Goal: Task Accomplishment & Management: Use online tool/utility

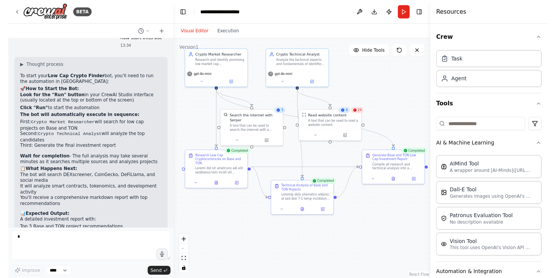
scroll to position [1179, 0]
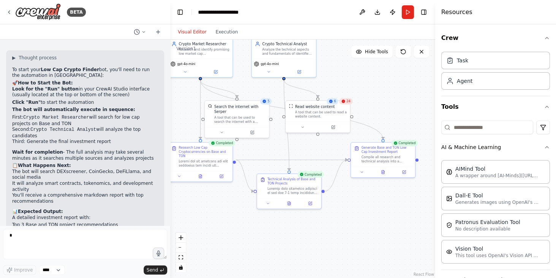
drag, startPoint x: 386, startPoint y: 103, endPoint x: 372, endPoint y: 91, distance: 18.6
click at [372, 91] on div ".deletable-edge-delete-btn { width: 20px; height: 20px; border: 0px solid #ffff…" at bounding box center [302, 159] width 265 height 238
click at [416, 78] on circle at bounding box center [450, 79] width 3 height 3
drag, startPoint x: 328, startPoint y: 119, endPoint x: 332, endPoint y: 121, distance: 4.6
click at [332, 122] on div "Read website content A tool that can be used to read a website content." at bounding box center [320, 115] width 64 height 21
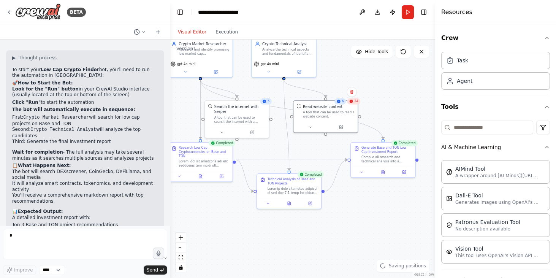
drag, startPoint x: 351, startPoint y: 107, endPoint x: 359, endPoint y: 104, distance: 8.1
click at [359, 104] on div "6 24" at bounding box center [347, 101] width 26 height 6
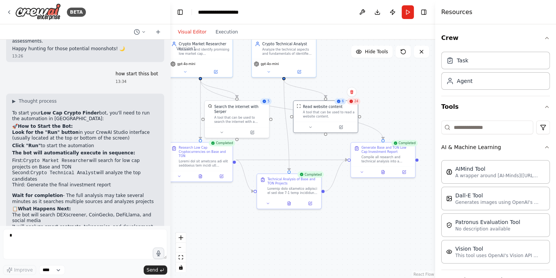
scroll to position [1157, 0]
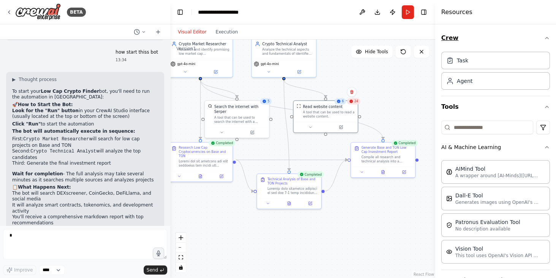
click at [416, 44] on button "Crew" at bounding box center [495, 37] width 109 height 21
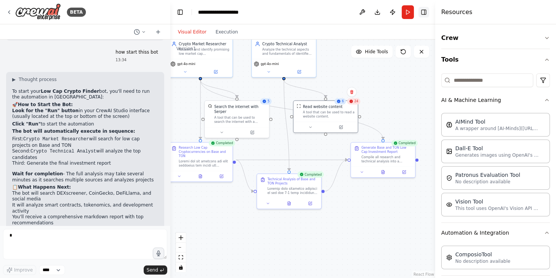
click at [416, 12] on button "Toggle Right Sidebar" at bounding box center [423, 12] width 11 height 11
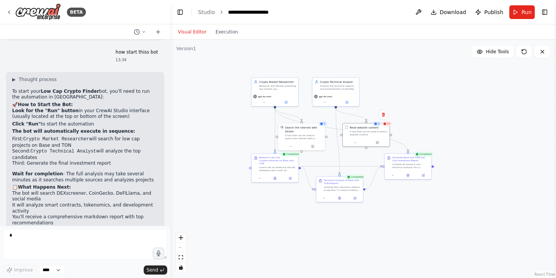
drag, startPoint x: 446, startPoint y: 90, endPoint x: 460, endPoint y: 103, distance: 18.8
click at [416, 103] on div ".deletable-edge-delete-btn { width: 20px; height: 20px; border: 0px solid #ffff…" at bounding box center [363, 159] width 386 height 238
click at [416, 56] on button "Hide Tools" at bounding box center [492, 52] width 41 height 12
click at [416, 54] on span "Show Tools" at bounding box center [496, 52] width 25 height 6
click at [416, 9] on button at bounding box center [418, 12] width 12 height 14
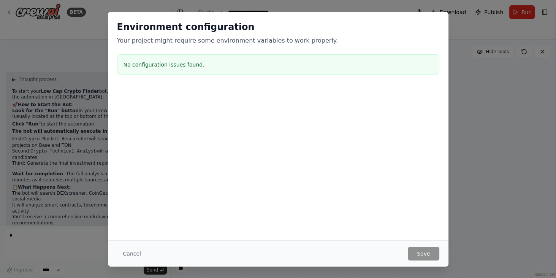
click at [416, 97] on div "Environment configuration Your project might require some environment variables…" at bounding box center [278, 139] width 556 height 278
click at [416, 12] on div "Environment configuration Your project might require some environment variables…" at bounding box center [278, 139] width 556 height 278
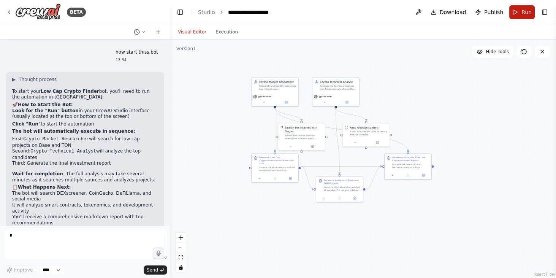
click at [416, 10] on button "Run" at bounding box center [521, 12] width 25 height 14
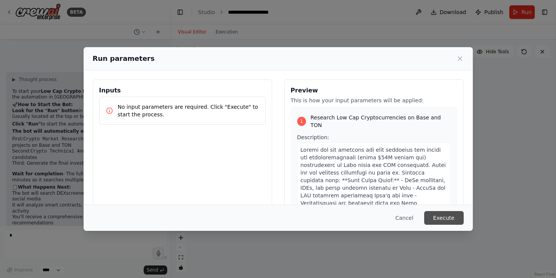
click at [416, 199] on button "Execute" at bounding box center [444, 218] width 40 height 14
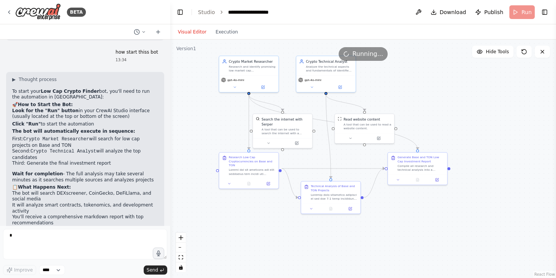
drag, startPoint x: 377, startPoint y: 163, endPoint x: 356, endPoint y: 164, distance: 20.9
click at [356, 164] on div ".deletable-edge-delete-btn { width: 20px; height: 20px; border: 0px solid #ffff…" at bounding box center [363, 159] width 386 height 238
click at [416, 14] on button at bounding box center [418, 12] width 12 height 14
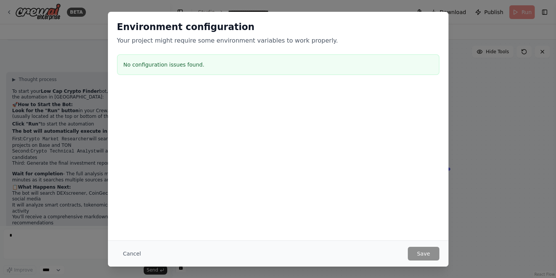
click at [416, 98] on div "Environment configuration Your project might require some environment variables…" at bounding box center [278, 139] width 556 height 278
click at [119, 199] on button "Cancel" at bounding box center [132, 254] width 30 height 14
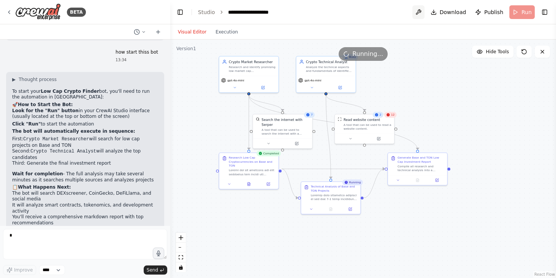
click at [416, 10] on button at bounding box center [418, 12] width 12 height 14
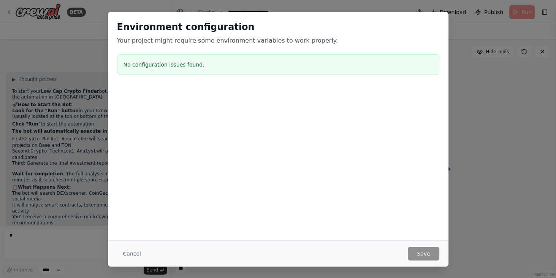
click at [416, 68] on div "Environment configuration Your project might require some environment variables…" at bounding box center [278, 139] width 556 height 278
click at [126, 199] on button "Cancel" at bounding box center [132, 254] width 30 height 14
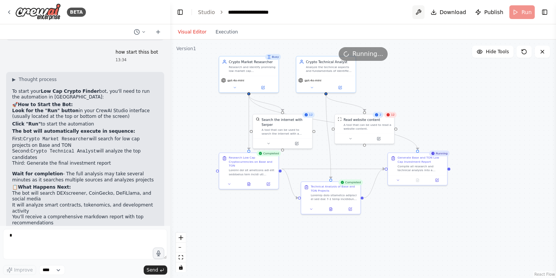
click at [416, 12] on button at bounding box center [418, 12] width 12 height 14
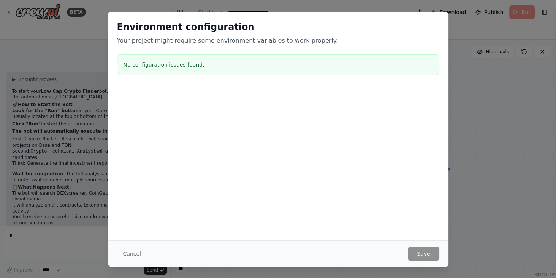
drag, startPoint x: 150, startPoint y: 65, endPoint x: 141, endPoint y: 54, distance: 14.8
click at [148, 59] on div "No configuration issues found." at bounding box center [278, 64] width 322 height 21
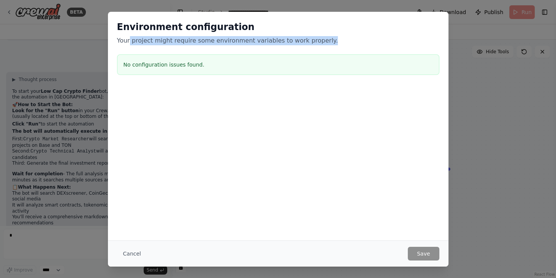
drag, startPoint x: 129, startPoint y: 42, endPoint x: 309, endPoint y: 36, distance: 179.8
click at [311, 35] on div "Environment configuration Your project might require some environment variables…" at bounding box center [278, 33] width 322 height 24
click at [125, 199] on button "Cancel" at bounding box center [132, 254] width 30 height 14
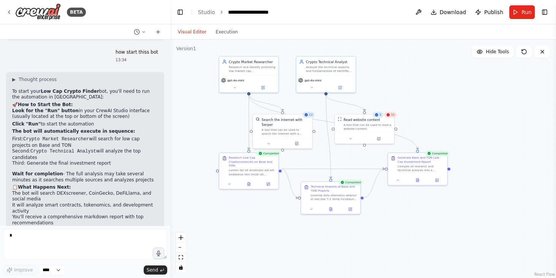
click at [416, 6] on button "Run" at bounding box center [521, 12] width 25 height 14
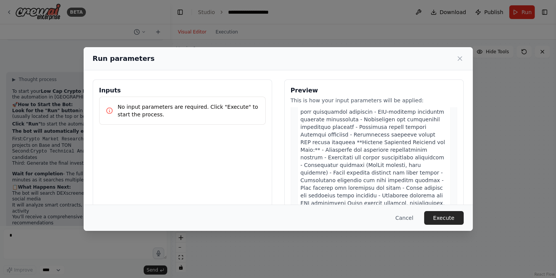
scroll to position [304, 0]
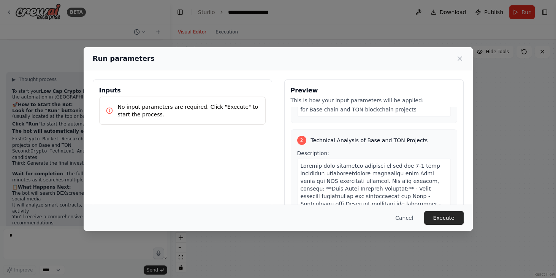
click at [416, 56] on div "Run parameters" at bounding box center [278, 58] width 389 height 23
click at [416, 58] on icon at bounding box center [460, 59] width 8 height 8
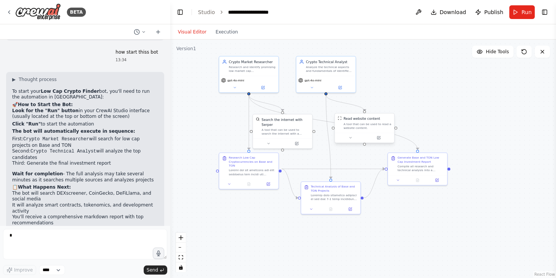
click at [365, 125] on div "A tool that can be used to read a website content." at bounding box center [368, 126] width 48 height 8
drag, startPoint x: 365, startPoint y: 125, endPoint x: 396, endPoint y: 110, distance: 34.3
click at [396, 110] on div "A tool that can be used to read a website content." at bounding box center [396, 112] width 48 height 8
click at [409, 123] on icon at bounding box center [407, 123] width 3 height 3
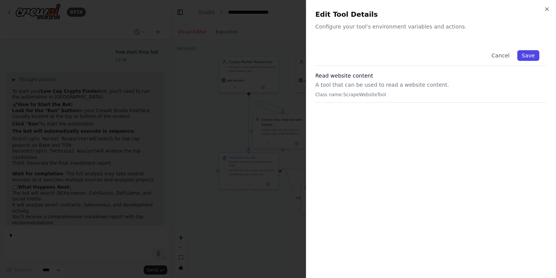
click at [416, 56] on button "Save" at bounding box center [528, 55] width 22 height 11
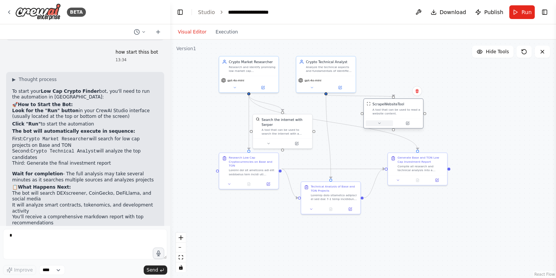
click at [380, 125] on button at bounding box center [379, 123] width 27 height 6
click at [416, 155] on button "Save" at bounding box center [448, 156] width 14 height 7
click at [416, 10] on button "Run" at bounding box center [521, 12] width 25 height 14
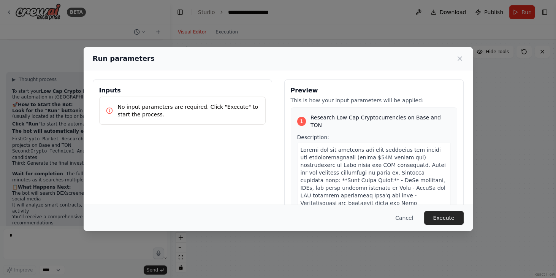
drag, startPoint x: 412, startPoint y: 116, endPoint x: 366, endPoint y: 135, distance: 49.6
click at [365, 135] on body "BETA bot who can find the best low caps in crypto 13:22 ▶ Thought process I'll …" at bounding box center [278, 139] width 556 height 278
click at [416, 199] on button "Execute" at bounding box center [444, 218] width 40 height 14
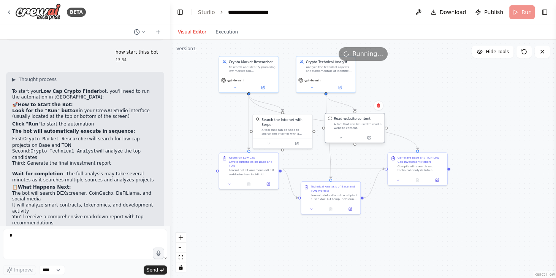
drag, startPoint x: 351, startPoint y: 132, endPoint x: 359, endPoint y: 127, distance: 9.6
click at [359, 127] on div "A tool that can be used to read a website content." at bounding box center [358, 126] width 48 height 8
click at [416, 50] on icon at bounding box center [542, 51] width 3 height 3
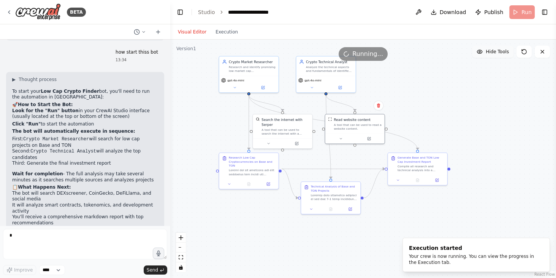
click at [416, 55] on button "Hide Tools" at bounding box center [492, 52] width 41 height 12
click at [416, 54] on button "Show Tools" at bounding box center [491, 52] width 43 height 12
drag, startPoint x: 524, startPoint y: 48, endPoint x: 450, endPoint y: 75, distance: 78.1
click at [416, 77] on div "Version 1 Hide Tools .deletable-edge-delete-btn { width: 20px; height: 20px; bo…" at bounding box center [363, 159] width 386 height 238
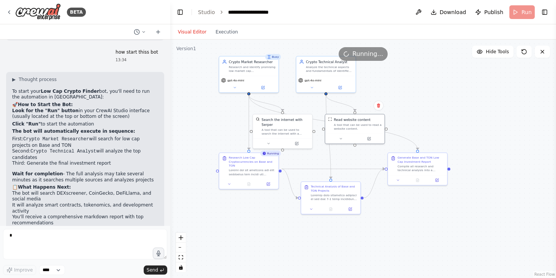
click at [416, 8] on button "Toggle Right Sidebar" at bounding box center [544, 12] width 11 height 11
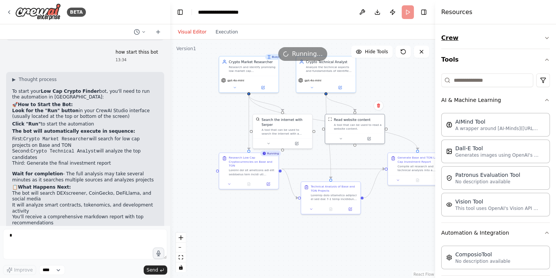
click at [416, 32] on button "Crew" at bounding box center [495, 37] width 109 height 21
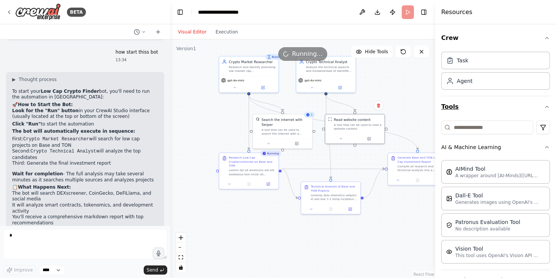
click at [416, 103] on button "Tools" at bounding box center [495, 106] width 109 height 21
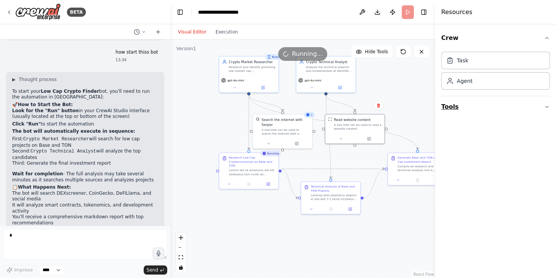
click at [416, 104] on button "Tools" at bounding box center [495, 106] width 109 height 21
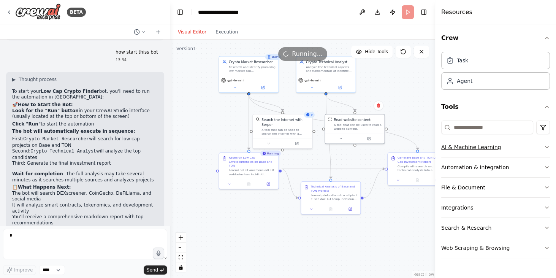
click at [416, 144] on icon "button" at bounding box center [547, 147] width 6 height 6
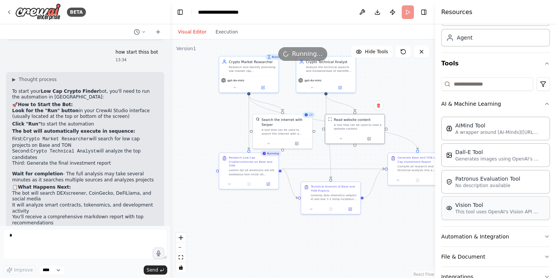
scroll to position [87, 0]
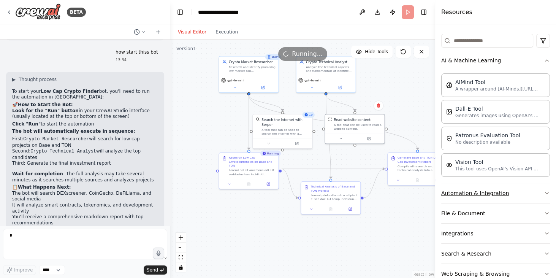
click at [416, 192] on button "Automation & Integration" at bounding box center [495, 193] width 109 height 20
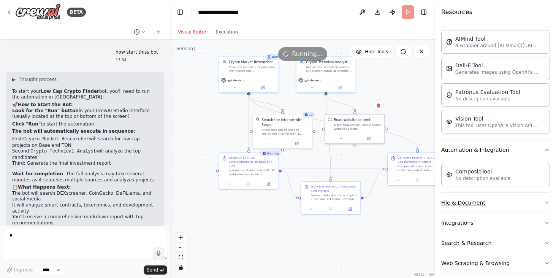
scroll to position [134, 0]
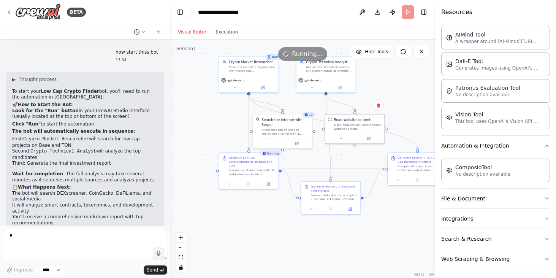
click at [416, 189] on button "File & Document" at bounding box center [495, 198] width 109 height 20
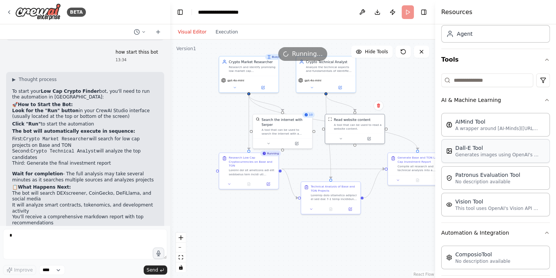
scroll to position [25, 0]
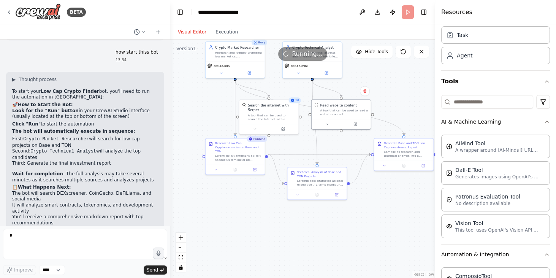
drag, startPoint x: 352, startPoint y: 155, endPoint x: 333, endPoint y: 138, distance: 25.5
click at [337, 140] on div ".deletable-edge-delete-btn { width: 20px; height: 20px; border: 0px solid #ffff…" at bounding box center [302, 159] width 265 height 238
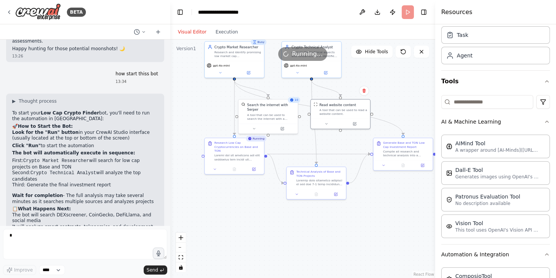
scroll to position [1179, 0]
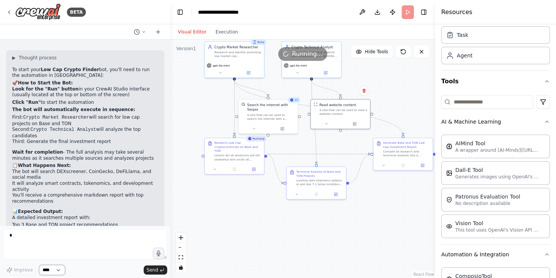
click at [53, 199] on select "****" at bounding box center [52, 270] width 26 height 10
click at [88, 199] on textarea at bounding box center [85, 244] width 164 height 30
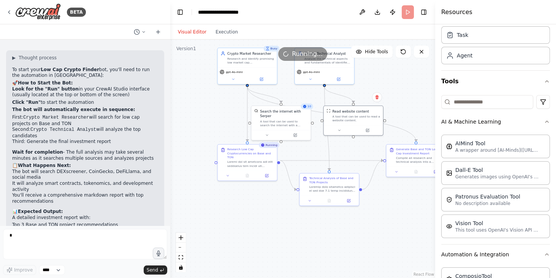
drag, startPoint x: 403, startPoint y: 87, endPoint x: 415, endPoint y: 92, distance: 12.9
click at [415, 92] on div ".deletable-edge-delete-btn { width: 20px; height: 20px; border: 0px solid #ffff…" at bounding box center [302, 159] width 265 height 238
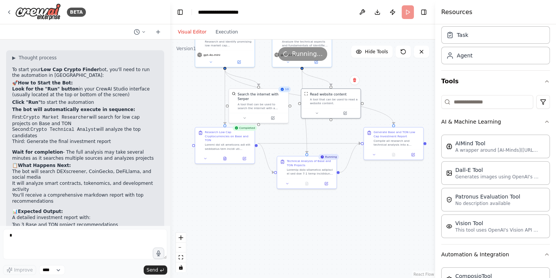
drag, startPoint x: 407, startPoint y: 98, endPoint x: 397, endPoint y: 90, distance: 12.8
click at [397, 90] on div ".deletable-edge-delete-btn { width: 20px; height: 20px; border: 0px solid #ffff…" at bounding box center [302, 159] width 265 height 238
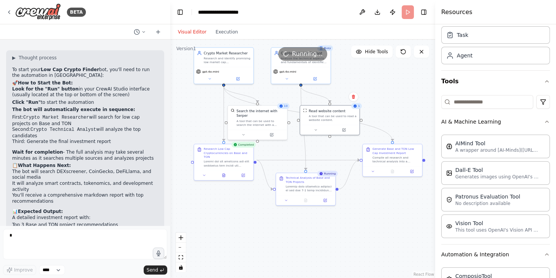
drag, startPoint x: 294, startPoint y: 136, endPoint x: 295, endPoint y: 145, distance: 8.5
click at [292, 147] on div ".deletable-edge-delete-btn { width: 20px; height: 20px; border: 0px solid #ffff…" at bounding box center [302, 159] width 265 height 238
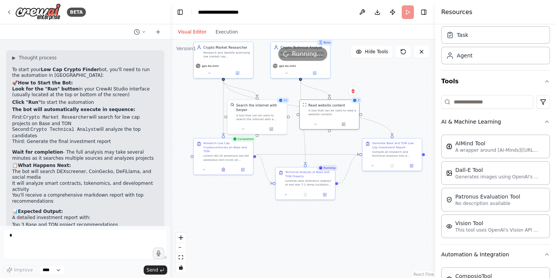
click at [416, 11] on button "Toggle Right Sidebar" at bounding box center [423, 12] width 11 height 11
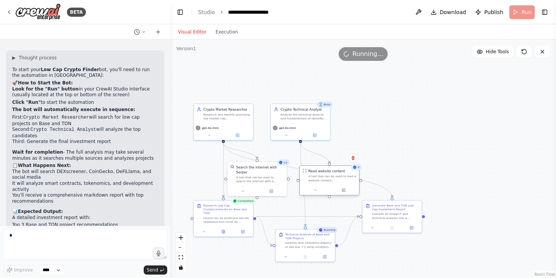
drag, startPoint x: 321, startPoint y: 108, endPoint x: 318, endPoint y: 176, distance: 67.4
click at [320, 174] on div "A tool that can be used to read a website content." at bounding box center [333, 178] width 48 height 8
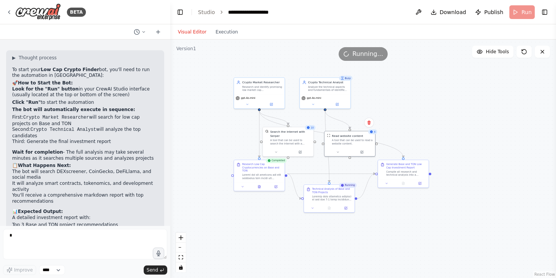
drag, startPoint x: 350, startPoint y: 106, endPoint x: 393, endPoint y: 86, distance: 48.0
click at [393, 86] on div ".deletable-edge-delete-btn { width: 20px; height: 20px; border: 0px solid #ffff…" at bounding box center [363, 159] width 386 height 238
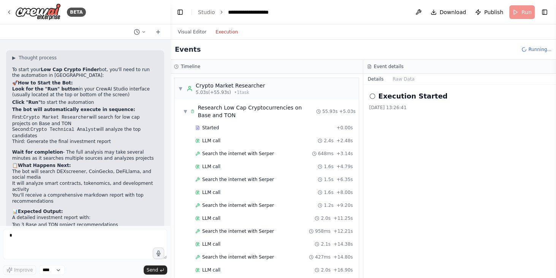
click at [219, 33] on button "Execution" at bounding box center [227, 31] width 32 height 9
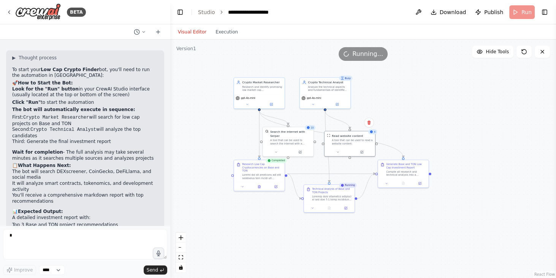
click at [189, 29] on button "Visual Editor" at bounding box center [192, 31] width 38 height 9
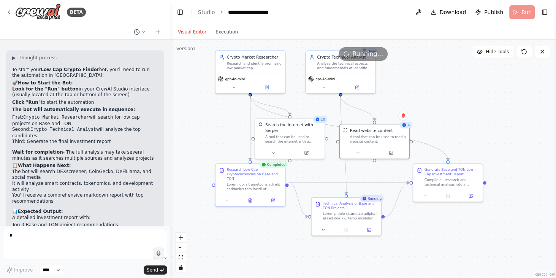
drag, startPoint x: 253, startPoint y: 124, endPoint x: 232, endPoint y: 109, distance: 25.6
click at [232, 109] on div ".deletable-edge-delete-btn { width: 20px; height: 20px; border: 0px solid #ffff…" at bounding box center [363, 159] width 386 height 238
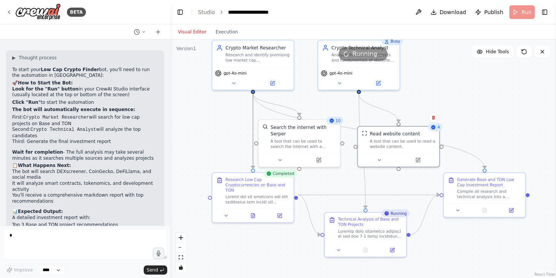
drag, startPoint x: 246, startPoint y: 114, endPoint x: 230, endPoint y: 96, distance: 24.8
click at [230, 96] on div ".deletable-edge-delete-btn { width: 20px; height: 20px; border: 0px solid #ffff…" at bounding box center [363, 159] width 386 height 238
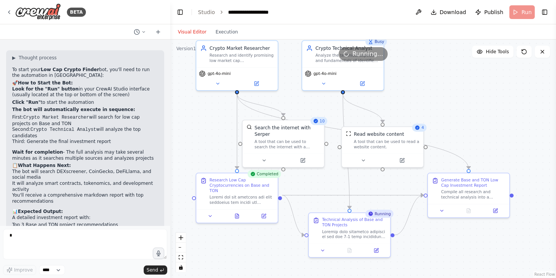
drag, startPoint x: 203, startPoint y: 101, endPoint x: 208, endPoint y: 92, distance: 10.4
click at [202, 100] on div ".deletable-edge-delete-btn { width: 20px; height: 20px; border: 0px solid #ffff…" at bounding box center [363, 159] width 386 height 238
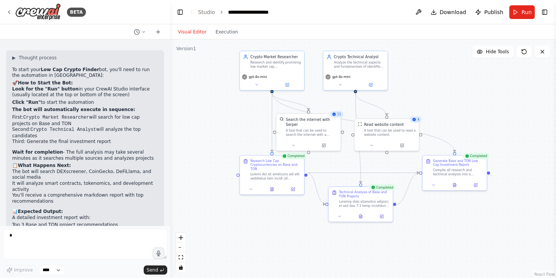
click at [416, 120] on div "4" at bounding box center [415, 119] width 11 height 6
click at [416, 120] on span "4" at bounding box center [418, 119] width 2 height 4
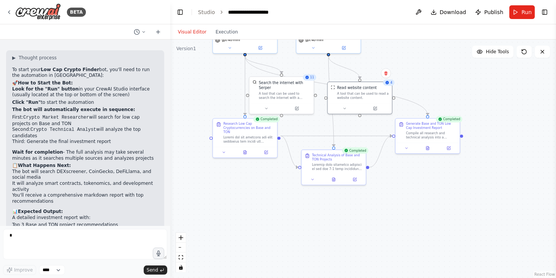
drag, startPoint x: 462, startPoint y: 140, endPoint x: 435, endPoint y: 103, distance: 45.7
click at [416, 103] on div ".deletable-edge-delete-btn { width: 20px; height: 20px; border: 0px solid #ffff…" at bounding box center [363, 159] width 386 height 238
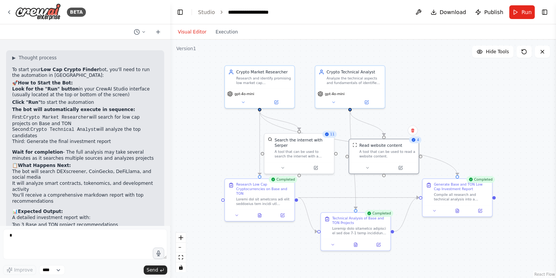
drag, startPoint x: 420, startPoint y: 77, endPoint x: 451, endPoint y: 158, distance: 86.5
click at [416, 158] on div ".deletable-edge-delete-btn { width: 20px; height: 20px; border: 0px solid #ffff…" at bounding box center [363, 159] width 386 height 238
drag, startPoint x: 371, startPoint y: 149, endPoint x: 375, endPoint y: 141, distance: 9.0
click at [375, 141] on div "Read website content A tool that can be used to read a website content." at bounding box center [393, 144] width 56 height 16
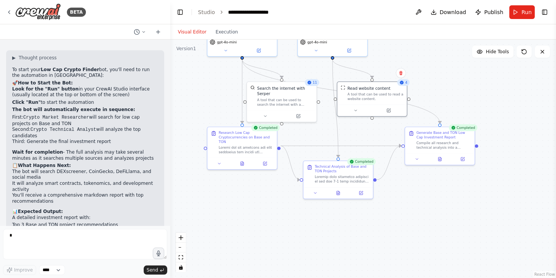
drag, startPoint x: 443, startPoint y: 97, endPoint x: 425, endPoint y: 45, distance: 54.6
click at [416, 45] on div ".deletable-edge-delete-btn { width: 20px; height: 20px; border: 0px solid #ffff…" at bounding box center [363, 159] width 386 height 238
click at [366, 162] on div "Completed" at bounding box center [361, 161] width 28 height 7
click at [346, 167] on div "Technical Analysis of Base and TON Projects" at bounding box center [342, 167] width 55 height 9
click at [334, 169] on div "Technical Analysis of Base and TON Projects" at bounding box center [342, 167] width 55 height 9
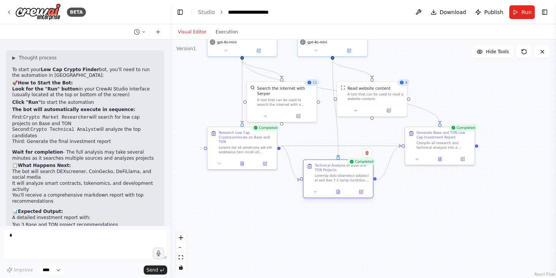
click at [334, 169] on div "Technical Analysis of Base and TON Projects" at bounding box center [342, 167] width 55 height 9
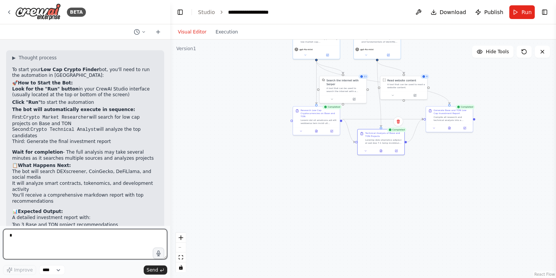
click at [57, 199] on textarea at bounding box center [85, 244] width 164 height 30
type textarea "**********"
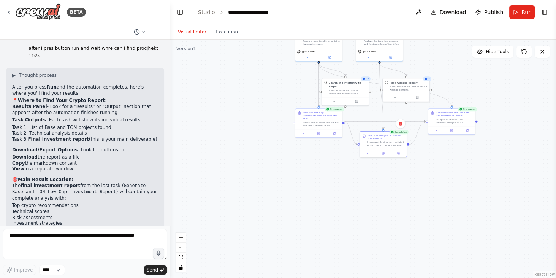
scroll to position [1427, 0]
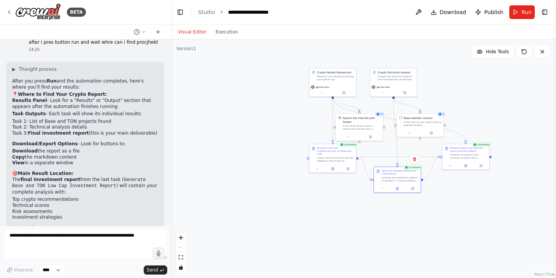
drag, startPoint x: 205, startPoint y: 164, endPoint x: 220, endPoint y: 201, distance: 39.9
click at [220, 199] on div ".deletable-edge-delete-btn { width: 20px; height: 20px; border: 0px solid #ffff…" at bounding box center [363, 159] width 386 height 238
click at [231, 196] on div ".deletable-edge-delete-btn { width: 20px; height: 20px; border: 0px solid #ffff…" at bounding box center [363, 159] width 386 height 238
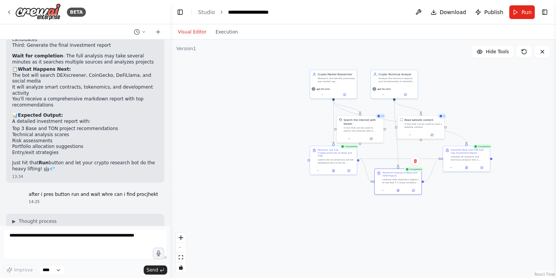
scroll to position [1318, 0]
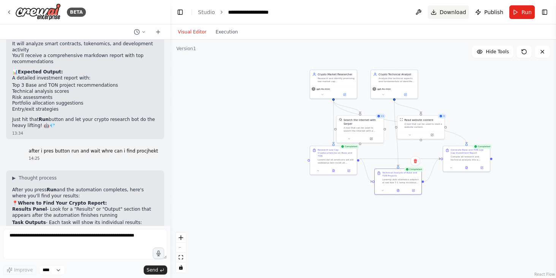
click at [416, 16] on button "Download" at bounding box center [448, 12] width 42 height 14
click at [338, 14] on header "**********" at bounding box center [363, 12] width 386 height 24
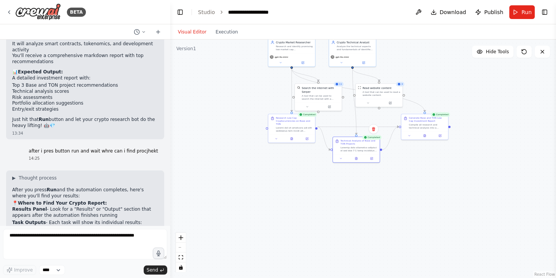
drag, startPoint x: 292, startPoint y: 228, endPoint x: 250, endPoint y: 196, distance: 52.6
click at [250, 196] on div ".deletable-edge-delete-btn { width: 20px; height: 20px; border: 0px solid #ffff…" at bounding box center [363, 159] width 386 height 238
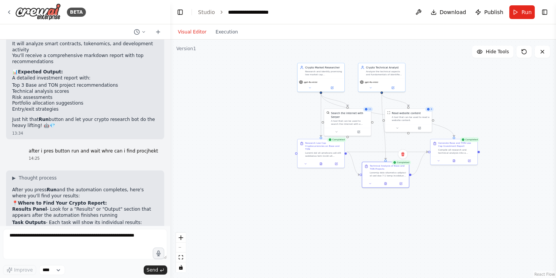
drag, startPoint x: 250, startPoint y: 196, endPoint x: 277, endPoint y: 219, distance: 35.0
click at [278, 199] on div ".deletable-edge-delete-btn { width: 20px; height: 20px; border: 0px solid #ffff…" at bounding box center [363, 159] width 386 height 238
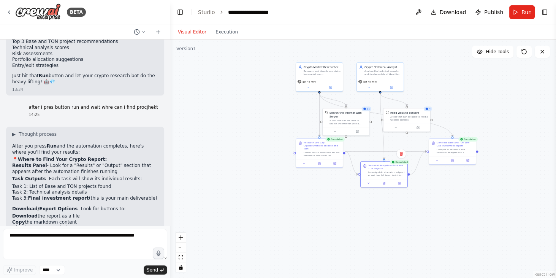
scroll to position [1427, 0]
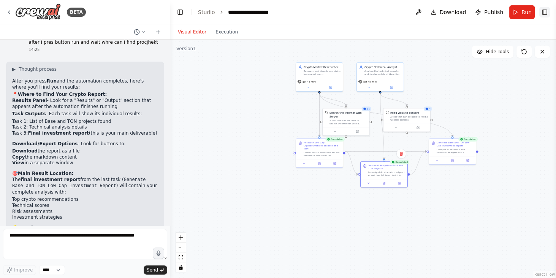
click at [416, 8] on button "Toggle Right Sidebar" at bounding box center [544, 12] width 11 height 11
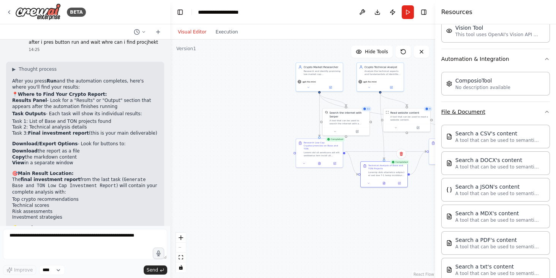
scroll to position [324, 0]
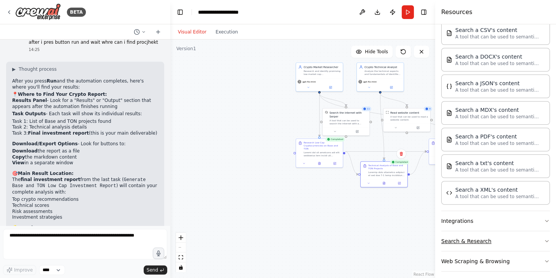
click at [416, 199] on button "Search & Research" at bounding box center [495, 241] width 109 height 20
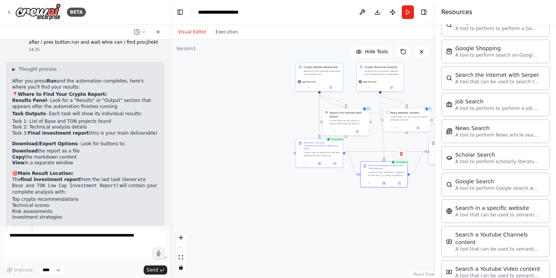
scroll to position [706, 0]
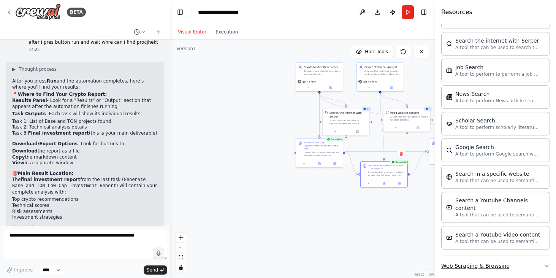
click at [416, 199] on button "Web Scraping & Browsing" at bounding box center [495, 266] width 109 height 20
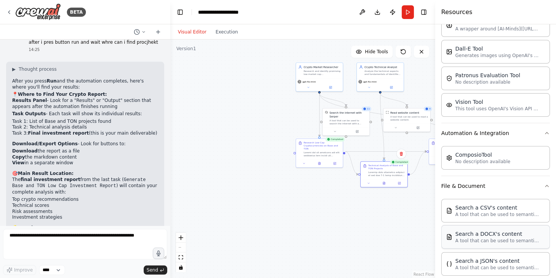
scroll to position [0, 0]
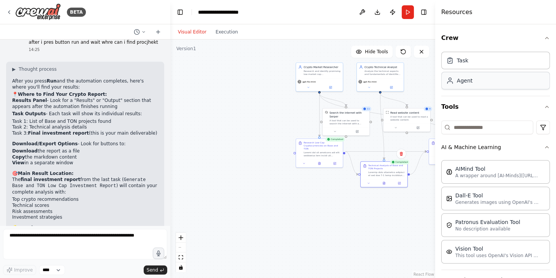
click at [416, 80] on div "Agent" at bounding box center [495, 80] width 109 height 17
click at [416, 58] on div "Task" at bounding box center [495, 59] width 109 height 17
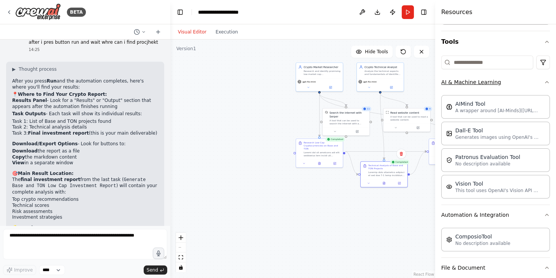
click at [416, 83] on button "AI & Machine Learning" at bounding box center [495, 82] width 109 height 20
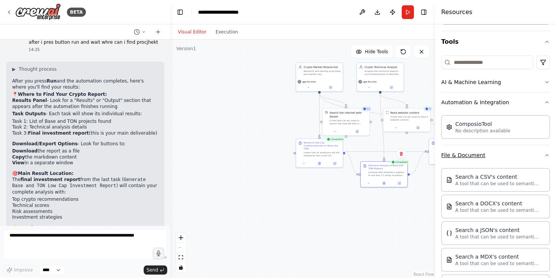
click at [416, 152] on button "File & Document" at bounding box center [495, 155] width 109 height 20
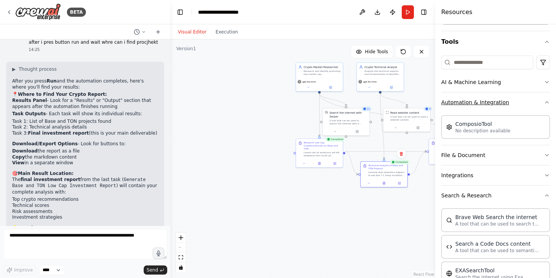
click at [416, 102] on button "Automation & Integration" at bounding box center [495, 102] width 109 height 20
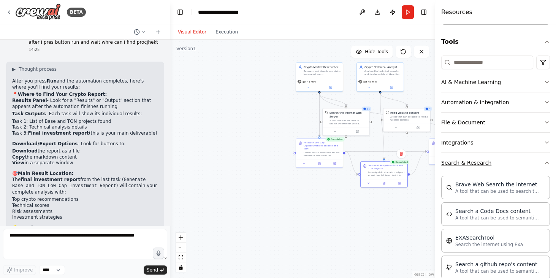
click at [416, 165] on button "Search & Research" at bounding box center [495, 163] width 109 height 20
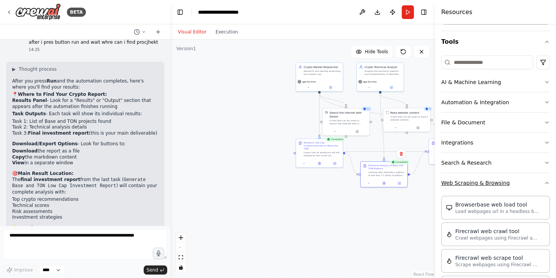
click at [416, 178] on button "Web Scraping & Browsing" at bounding box center [495, 183] width 109 height 20
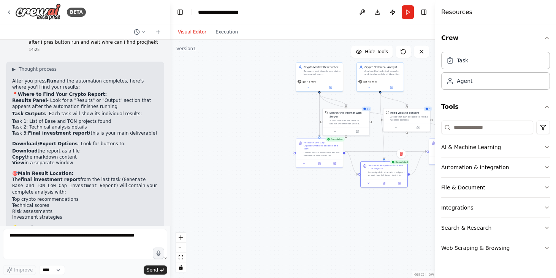
scroll to position [1755, 0]
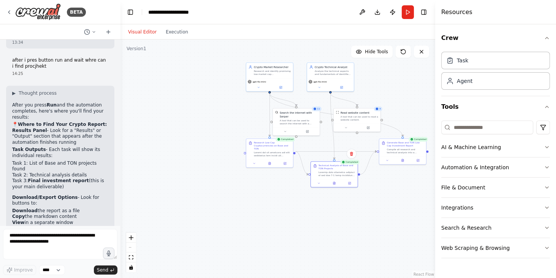
drag, startPoint x: 169, startPoint y: 224, endPoint x: 120, endPoint y: 218, distance: 49.3
click at [120, 199] on div "BETA bot who can find the best low caps in crypto 13:22 ▶ Thought process I'll …" at bounding box center [278, 139] width 556 height 278
click at [379, 109] on span "4" at bounding box center [380, 108] width 2 height 3
click at [406, 109] on div ".deletable-edge-delete-btn { width: 20px; height: 20px; border: 0px solid #ffff…" at bounding box center [277, 159] width 315 height 238
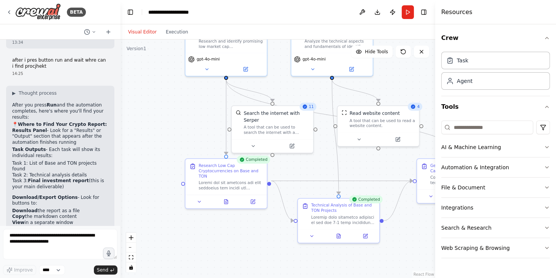
click at [309, 107] on div "11" at bounding box center [307, 107] width 17 height 8
click at [311, 107] on span "11" at bounding box center [311, 106] width 5 height 5
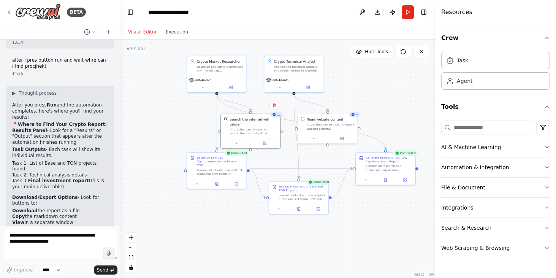
click at [195, 138] on div ".deletable-edge-delete-btn { width: 20px; height: 20px; border: 0px solid #ffff…" at bounding box center [277, 159] width 315 height 238
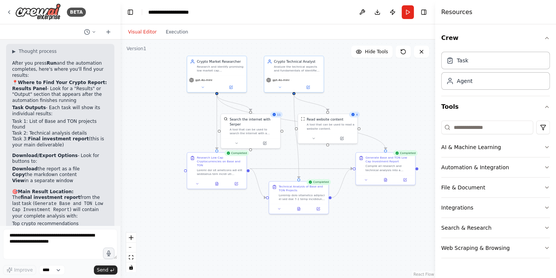
scroll to position [1753, 0]
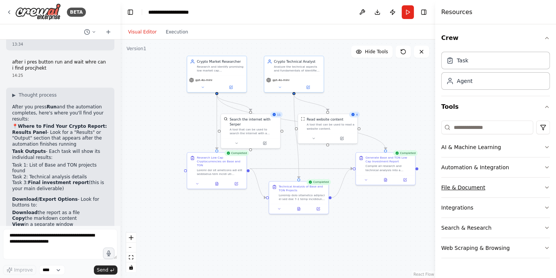
click at [416, 183] on button "File & Document" at bounding box center [495, 187] width 109 height 20
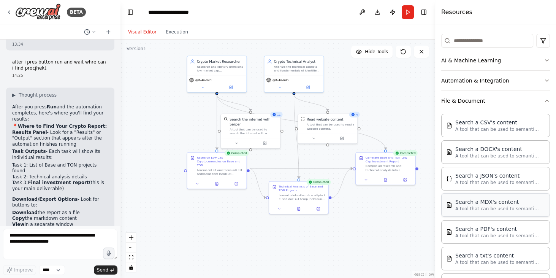
scroll to position [180, 0]
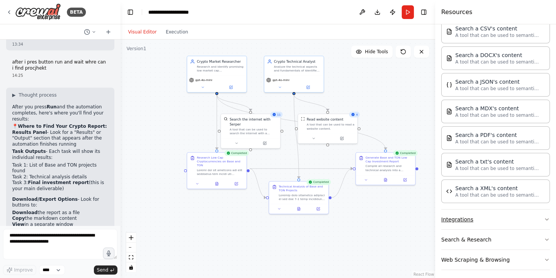
click at [416, 199] on button "Integrations" at bounding box center [495, 219] width 109 height 20
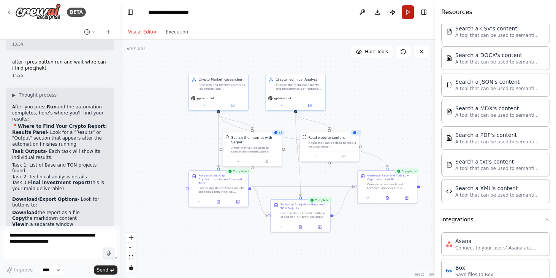
click at [409, 11] on button "Run" at bounding box center [408, 12] width 12 height 14
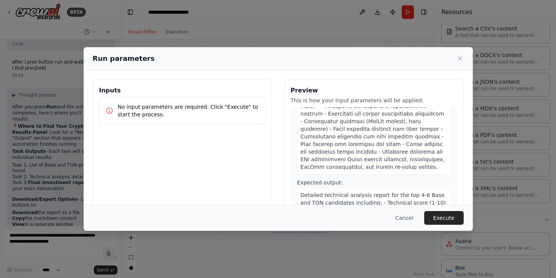
scroll to position [521, 0]
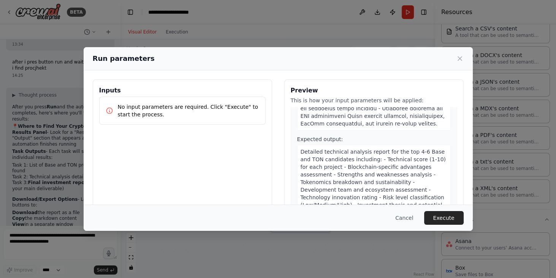
click at [416, 193] on div "1 Research Low Cap Cryptocurrencies on Base and TON Description: Expected outpu…" at bounding box center [374, 180] width 166 height 146
drag, startPoint x: 424, startPoint y: 174, endPoint x: 421, endPoint y: 169, distance: 5.5
click at [416, 173] on div "Detailed technical analysis report for the top 4-6 Base and TON candidates incl…" at bounding box center [374, 189] width 154 height 90
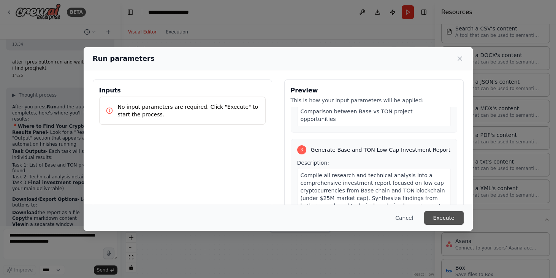
click at [416, 199] on button "Execute" at bounding box center [444, 218] width 40 height 14
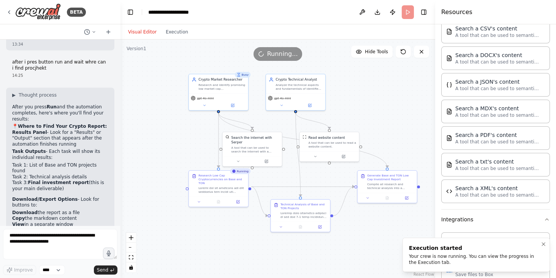
click at [416, 199] on div "Your crew is now running. You can view the progress in the Execution tab." at bounding box center [474, 259] width 131 height 12
click at [416, 199] on div "Execution started Your crew is now running. You can view the progress in the Ex…" at bounding box center [474, 254] width 131 height 21
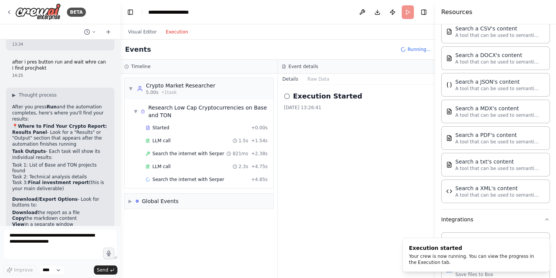
click at [170, 27] on button "Execution" at bounding box center [177, 31] width 32 height 9
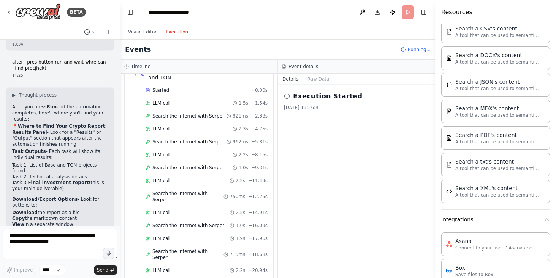
scroll to position [290, 0]
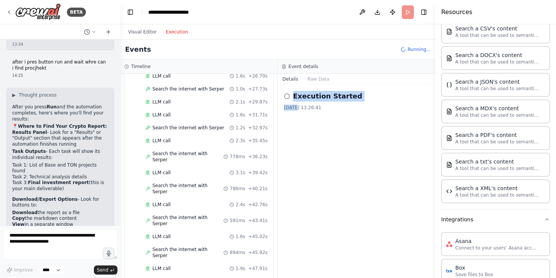
drag, startPoint x: 288, startPoint y: 95, endPoint x: 294, endPoint y: 118, distance: 24.4
click at [294, 118] on div "Execution Started [DATE] 13:26:41" at bounding box center [356, 181] width 157 height 193
click at [297, 120] on div "Execution Started [DATE] 13:26:41" at bounding box center [356, 181] width 157 height 193
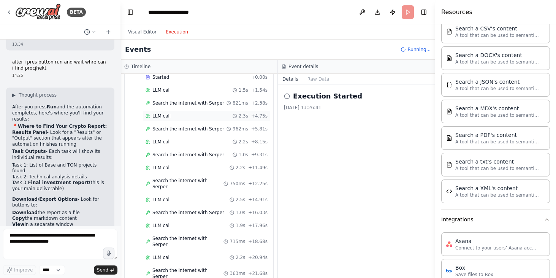
scroll to position [0, 0]
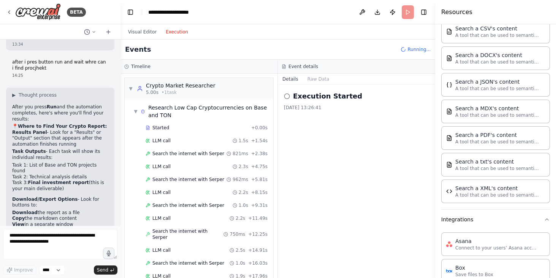
click at [144, 27] on div "Visual Editor Execution" at bounding box center [157, 31] width 69 height 15
click at [141, 32] on button "Visual Editor" at bounding box center [142, 31] width 38 height 9
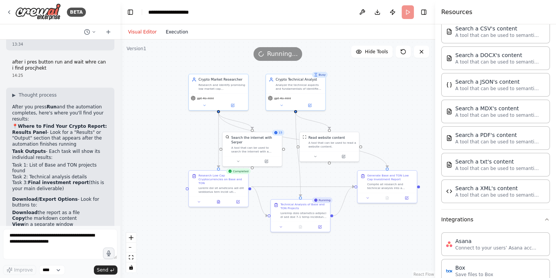
click at [177, 29] on button "Execution" at bounding box center [177, 31] width 32 height 9
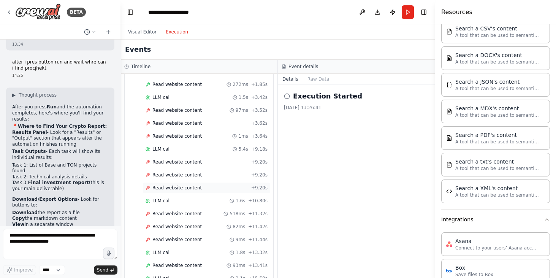
scroll to position [680, 0]
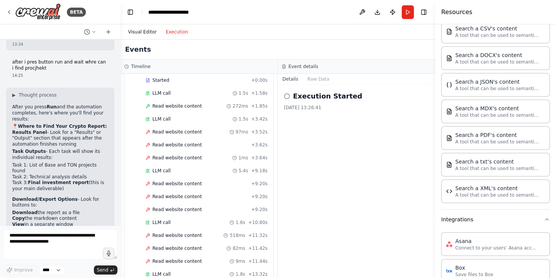
click at [139, 35] on button "Visual Editor" at bounding box center [142, 31] width 38 height 9
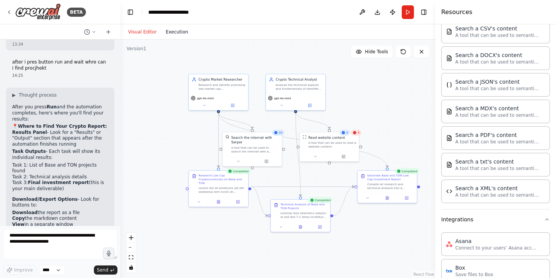
click at [167, 34] on button "Execution" at bounding box center [177, 31] width 32 height 9
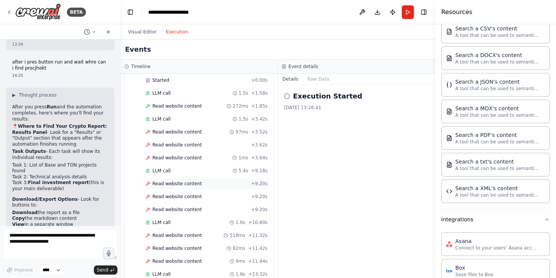
click at [183, 180] on span "Read website content" at bounding box center [176, 183] width 49 height 6
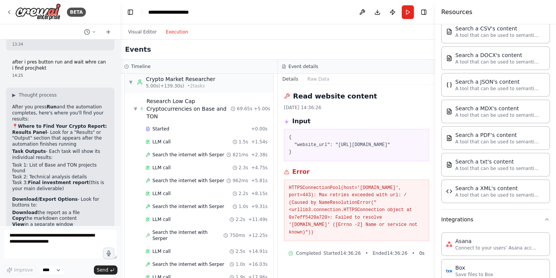
scroll to position [0, 0]
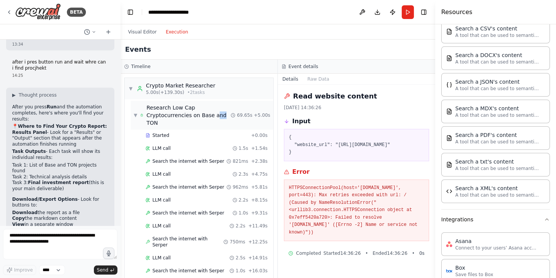
drag, startPoint x: 221, startPoint y: 116, endPoint x: 215, endPoint y: 116, distance: 6.1
click at [215, 116] on div "Research Low Cap Cryptocurrencies on Base and TON" at bounding box center [188, 115] width 84 height 23
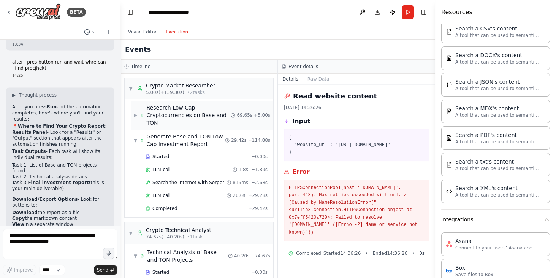
click at [141, 113] on icon at bounding box center [141, 114] width 3 height 5
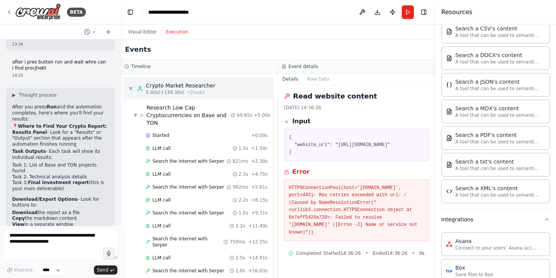
click at [131, 93] on div "▼ Crypto Market Researcher 5.00s (+139.30s) • 2 task s" at bounding box center [171, 89] width 87 height 14
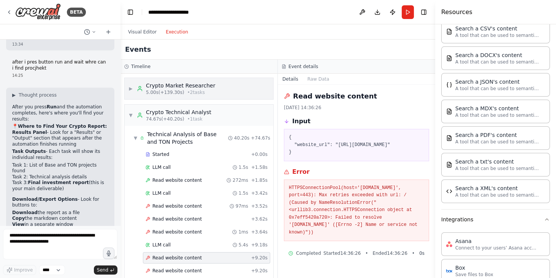
click at [131, 90] on span "▶" at bounding box center [130, 88] width 5 height 6
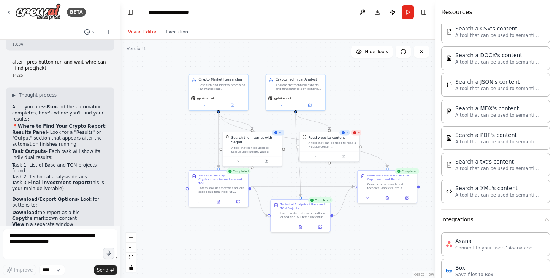
click at [140, 32] on button "Visual Editor" at bounding box center [142, 31] width 38 height 9
click at [176, 34] on button "Execution" at bounding box center [177, 31] width 32 height 9
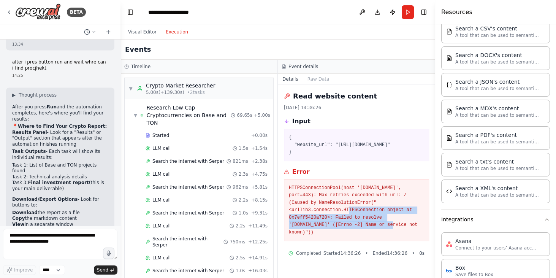
drag, startPoint x: 338, startPoint y: 207, endPoint x: 381, endPoint y: 221, distance: 44.6
click at [381, 199] on pre "HTTPSConnectionPool(host='[DOMAIN_NAME]', port=443): Max retries exceeded with …" at bounding box center [356, 210] width 135 height 52
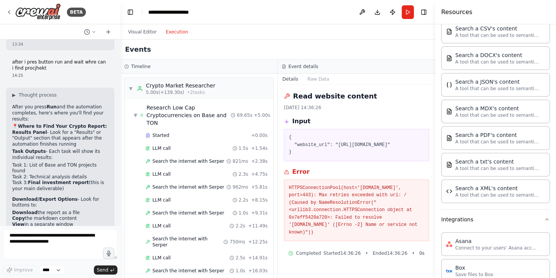
click at [408, 199] on pre "HTTPSConnectionPool(host='[DOMAIN_NAME]', port=443): Max retries exceeded with …" at bounding box center [356, 210] width 135 height 52
click at [329, 199] on div "Completed Started 14:36:26 • Ended 14:36:26 • 0 s" at bounding box center [356, 253] width 136 height 6
drag, startPoint x: 353, startPoint y: 256, endPoint x: 390, endPoint y: 249, distance: 37.9
click at [389, 199] on div "Completed Started 14:36:26 • Ended 14:36:26 • 0 s" at bounding box center [356, 253] width 145 height 12
click at [399, 199] on span "Ended 14:36:26" at bounding box center [389, 253] width 35 height 6
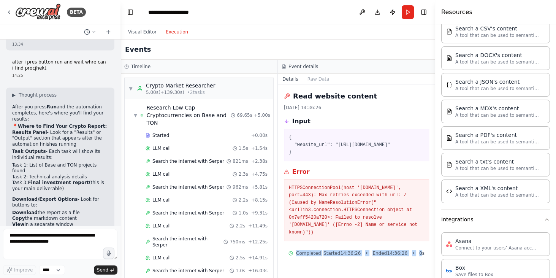
drag, startPoint x: 423, startPoint y: 250, endPoint x: 287, endPoint y: 249, distance: 135.7
click at [287, 199] on div "Completed Started 14:36:26 • Ended 14:36:26 • 0 s" at bounding box center [356, 253] width 145 height 12
click at [306, 199] on div "Read website content [DATE] 14:36:26 Input { "website_url": "[URL][DOMAIN_NAME]…" at bounding box center [356, 181] width 157 height 193
click at [333, 199] on pre "HTTPSConnectionPool(host='[DOMAIN_NAME]', port=443): Max retries exceeded with …" at bounding box center [356, 210] width 135 height 52
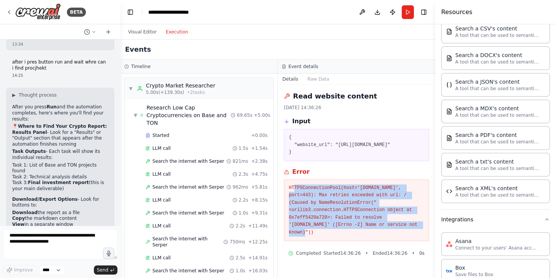
drag, startPoint x: 422, startPoint y: 224, endPoint x: 293, endPoint y: 185, distance: 134.4
click at [294, 185] on pre "HTTPSConnectionPool(host='[DOMAIN_NAME]', port=443): Max retries exceeded with …" at bounding box center [356, 210] width 135 height 52
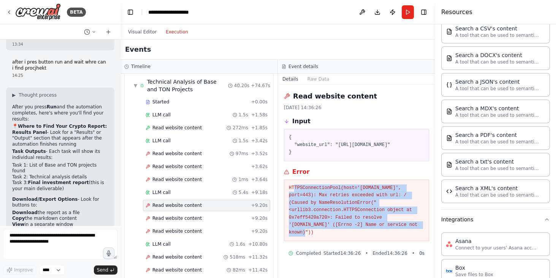
scroll to position [701, 0]
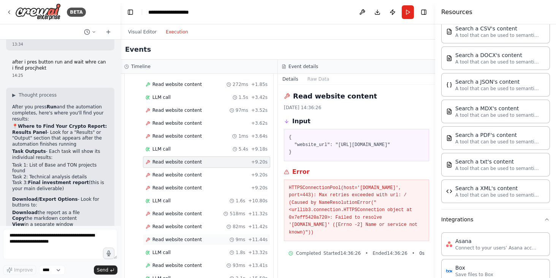
click at [205, 199] on div "Read website content 9ms + 11.44s" at bounding box center [206, 239] width 127 height 11
click at [201, 199] on div "Read website content 82ms + 11.42s" at bounding box center [206, 226] width 127 height 11
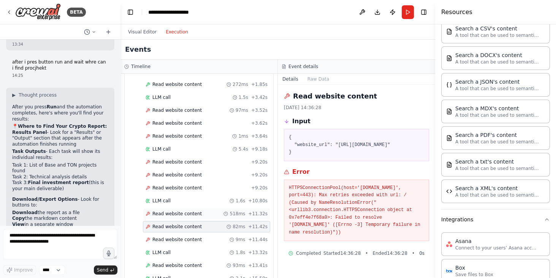
click at [201, 199] on div "Read website content 518ms + 11.32s" at bounding box center [206, 213] width 127 height 11
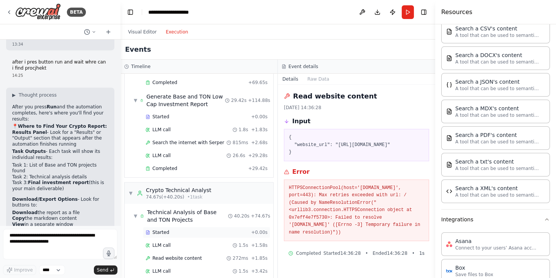
scroll to position [376, 0]
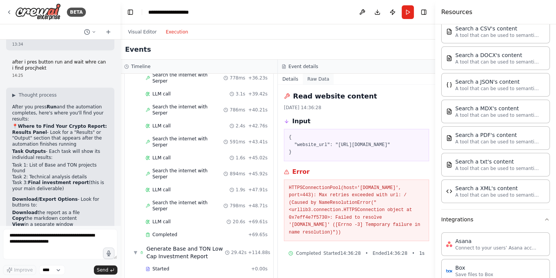
click at [304, 76] on button "Raw Data" at bounding box center [318, 79] width 31 height 11
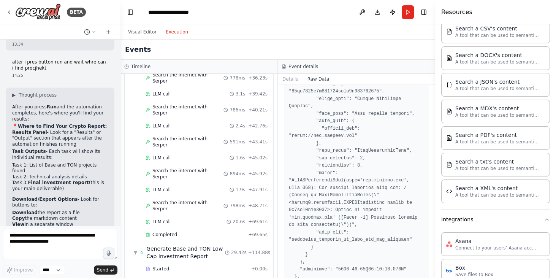
scroll to position [1199, 0]
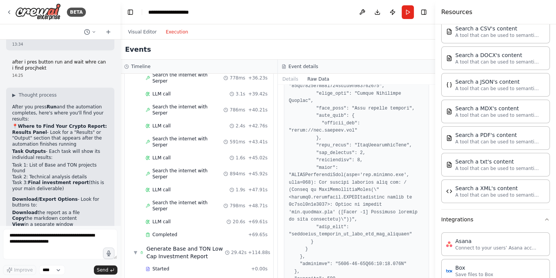
click at [294, 65] on h3 "Event details" at bounding box center [303, 66] width 30 height 6
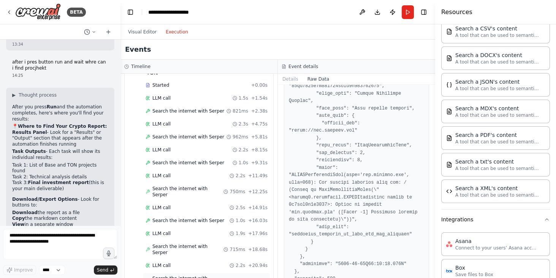
scroll to position [0, 0]
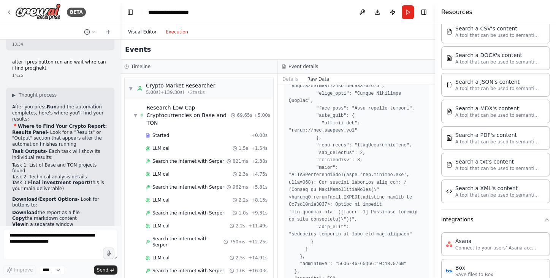
click at [147, 32] on button "Visual Editor" at bounding box center [142, 31] width 38 height 9
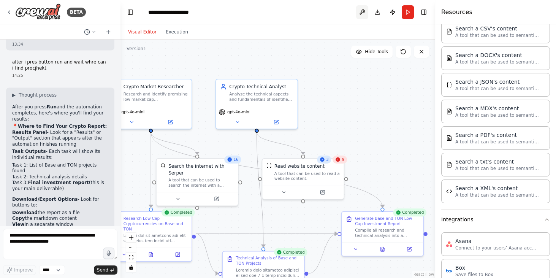
click at [367, 14] on button at bounding box center [362, 12] width 12 height 14
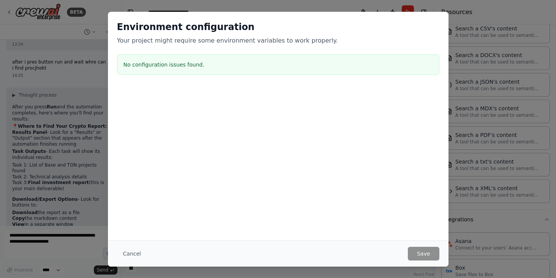
click at [131, 199] on button "Cancel" at bounding box center [132, 254] width 30 height 14
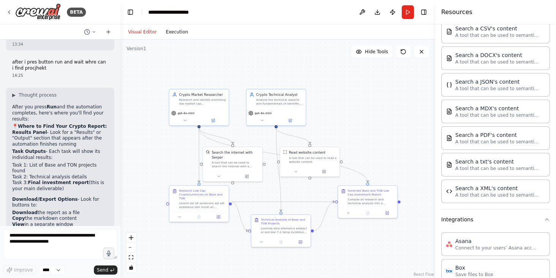
click at [168, 30] on button "Execution" at bounding box center [177, 31] width 32 height 9
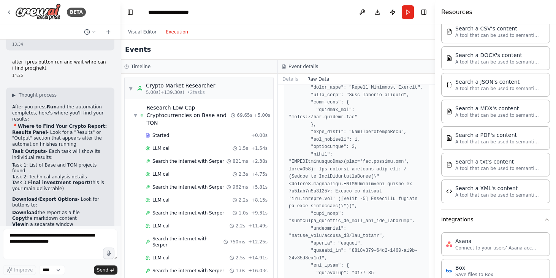
scroll to position [939, 0]
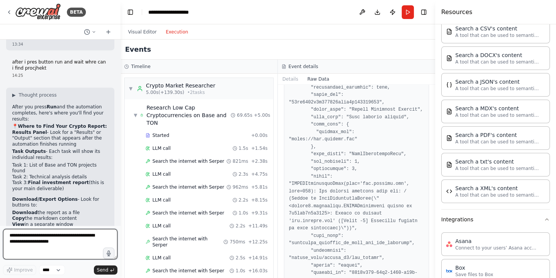
click at [55, 199] on textarea at bounding box center [60, 244] width 114 height 30
type textarea "**********"
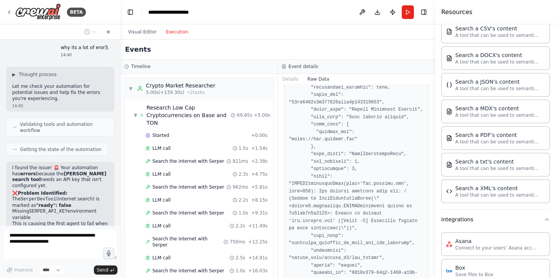
scroll to position [2059, 0]
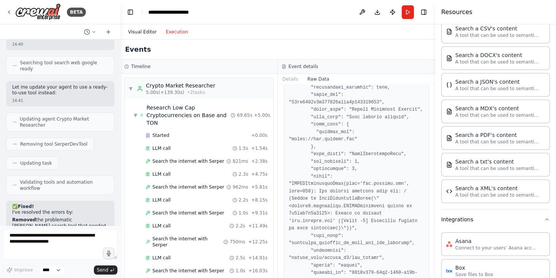
click at [149, 33] on button "Visual Editor" at bounding box center [142, 31] width 38 height 9
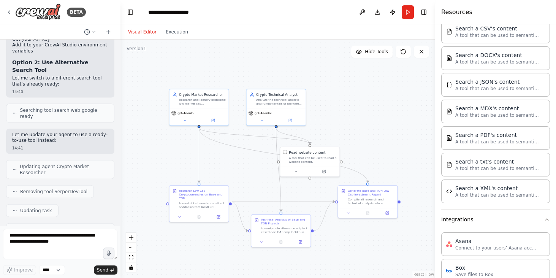
scroll to position [2386, 0]
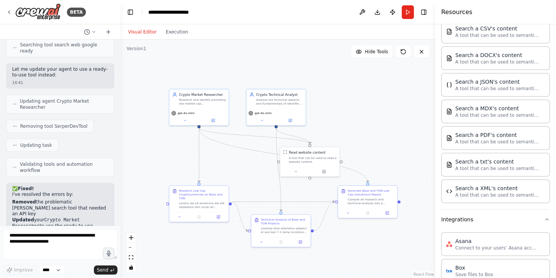
click at [400, 13] on header "**********" at bounding box center [277, 12] width 315 height 24
click at [405, 13] on button "Run" at bounding box center [408, 12] width 12 height 14
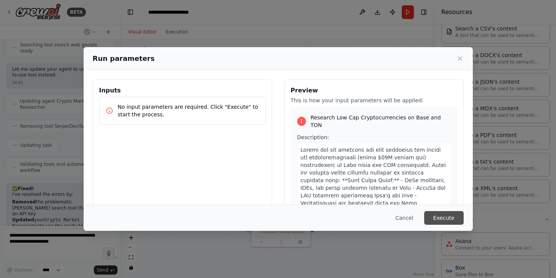
click at [416, 199] on button "Execute" at bounding box center [444, 218] width 40 height 14
